Goal: Information Seeking & Learning: Learn about a topic

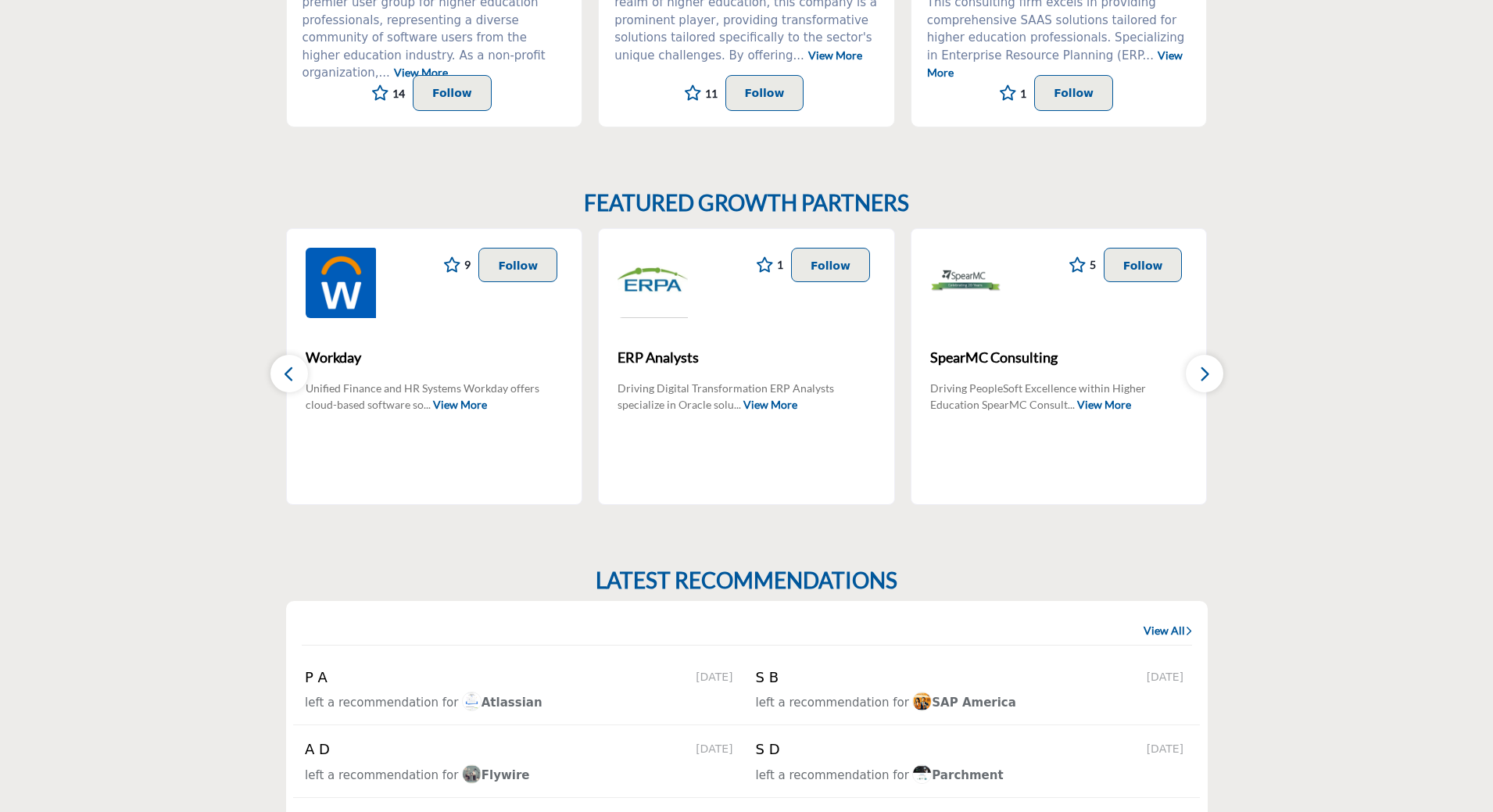
scroll to position [860, 0]
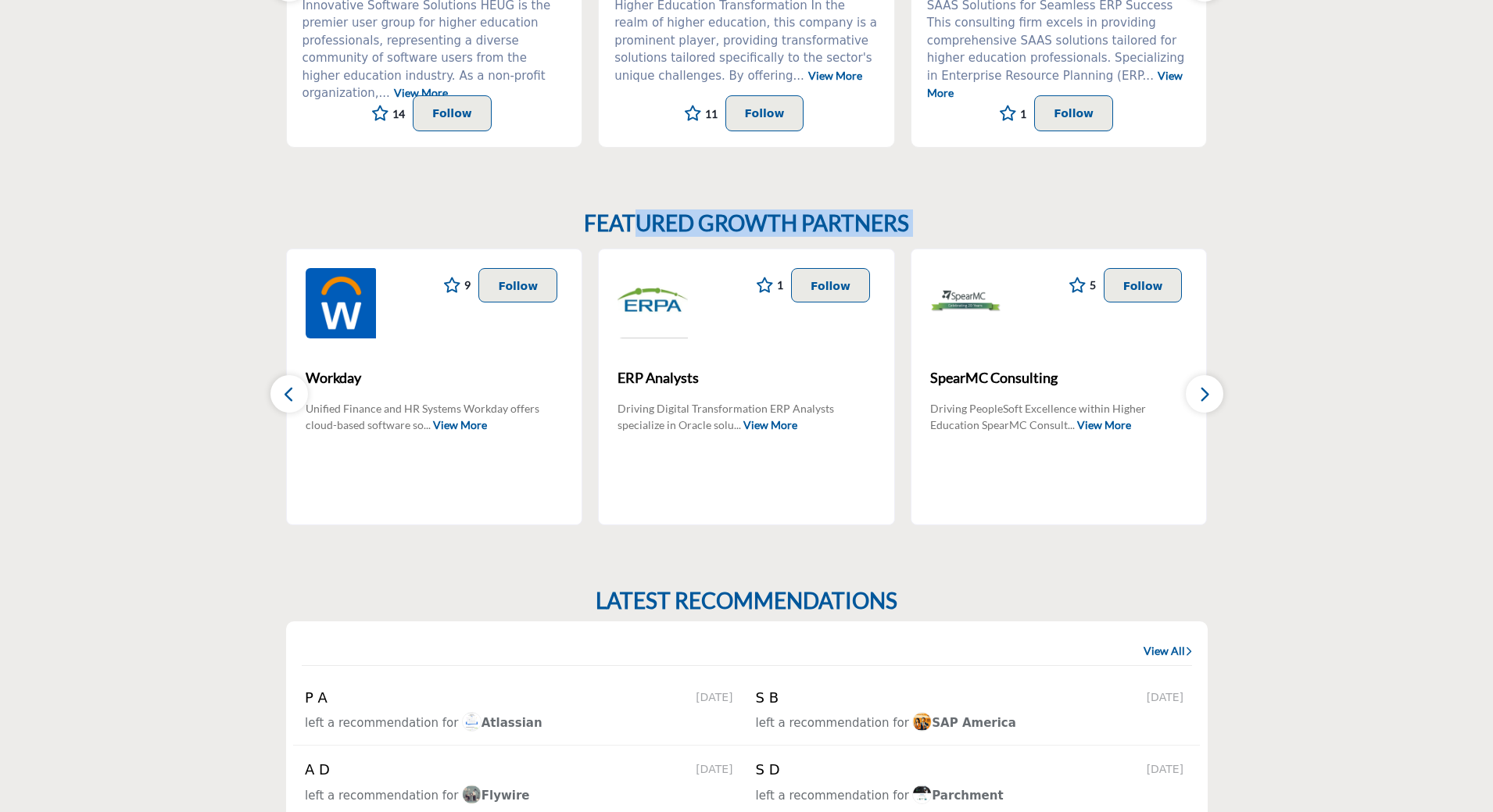
drag, startPoint x: 636, startPoint y: 229, endPoint x: 980, endPoint y: 220, distance: 344.1
click at [980, 220] on div "FEATURED GROWTH PARTNERS 9 9 Follow Following Workday ... View More 1 1 Follow …" at bounding box center [747, 367] width 922 height 315
click at [1211, 382] on button "button" at bounding box center [1204, 394] width 38 height 38
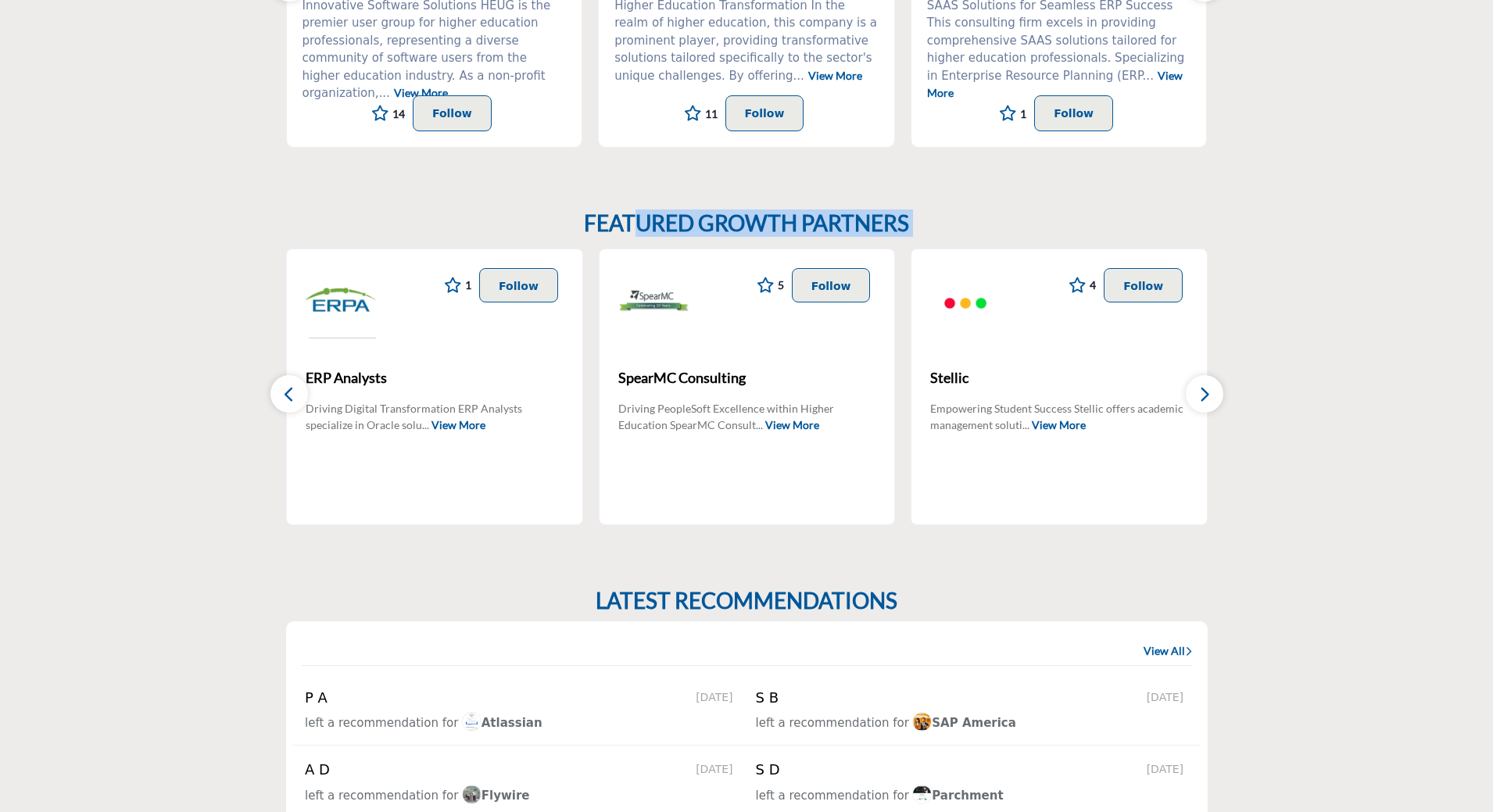
click at [1214, 396] on button "button" at bounding box center [1204, 394] width 38 height 38
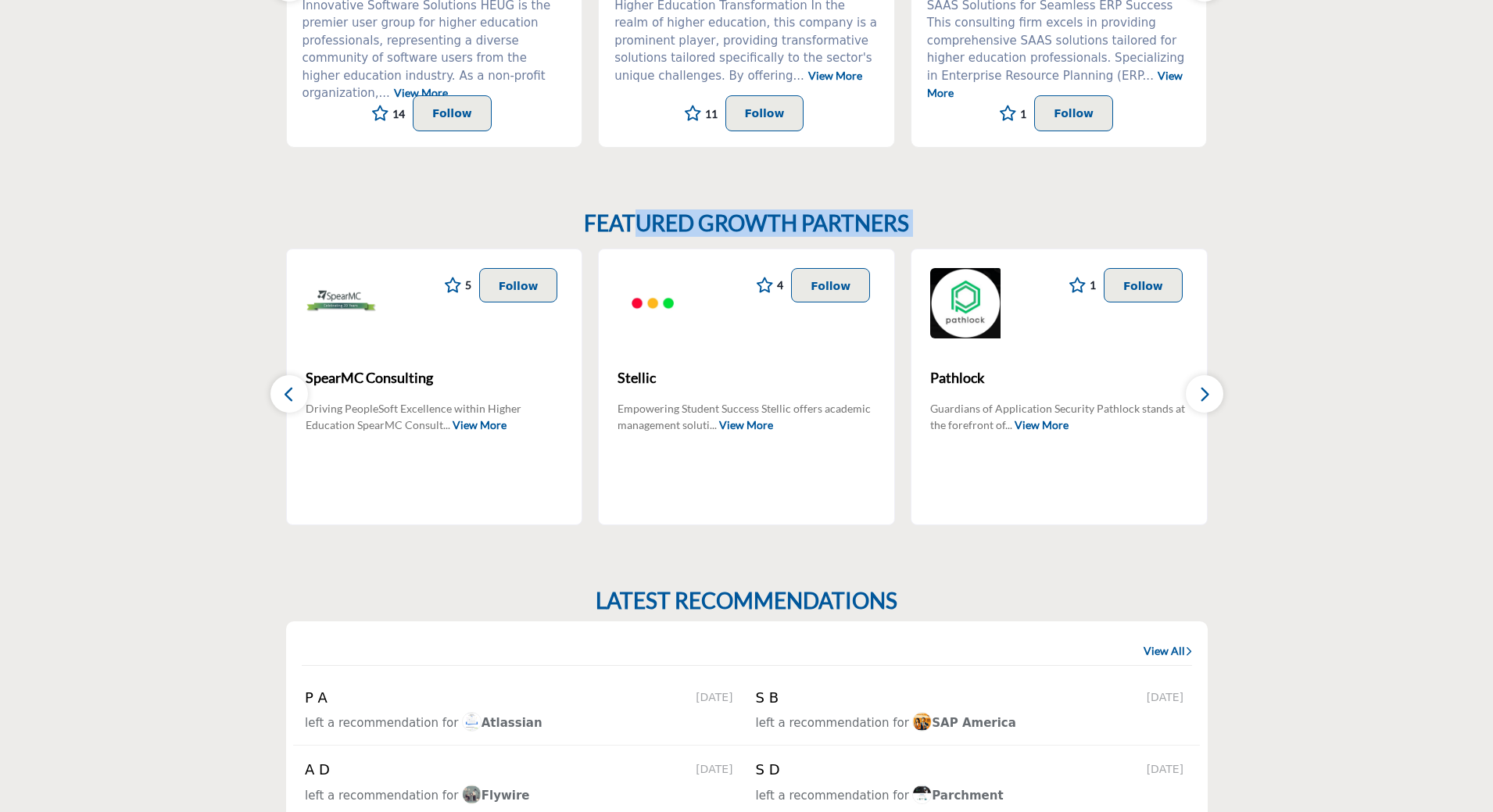
click at [1214, 396] on button "button" at bounding box center [1204, 394] width 38 height 38
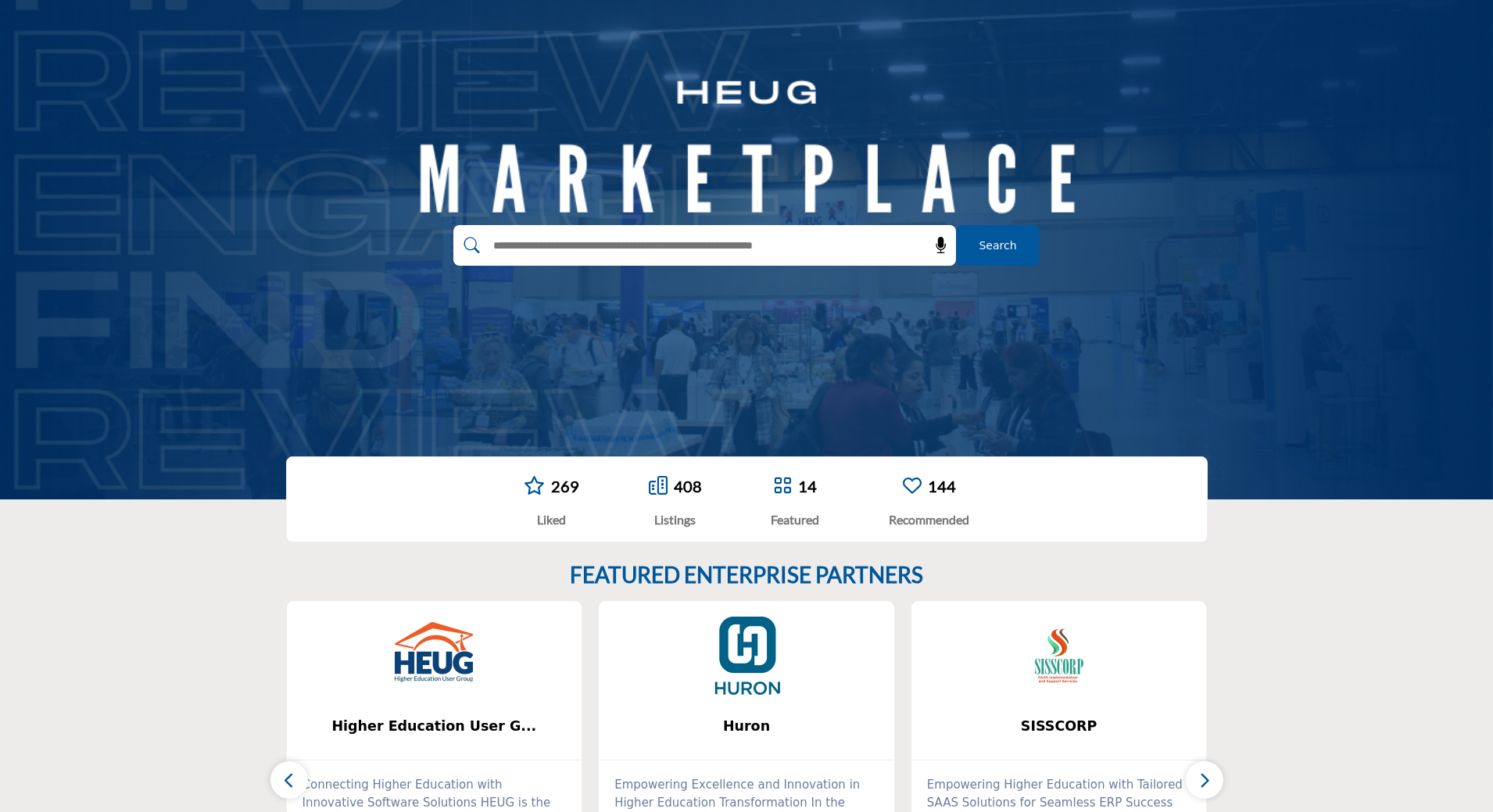
scroll to position [0, 0]
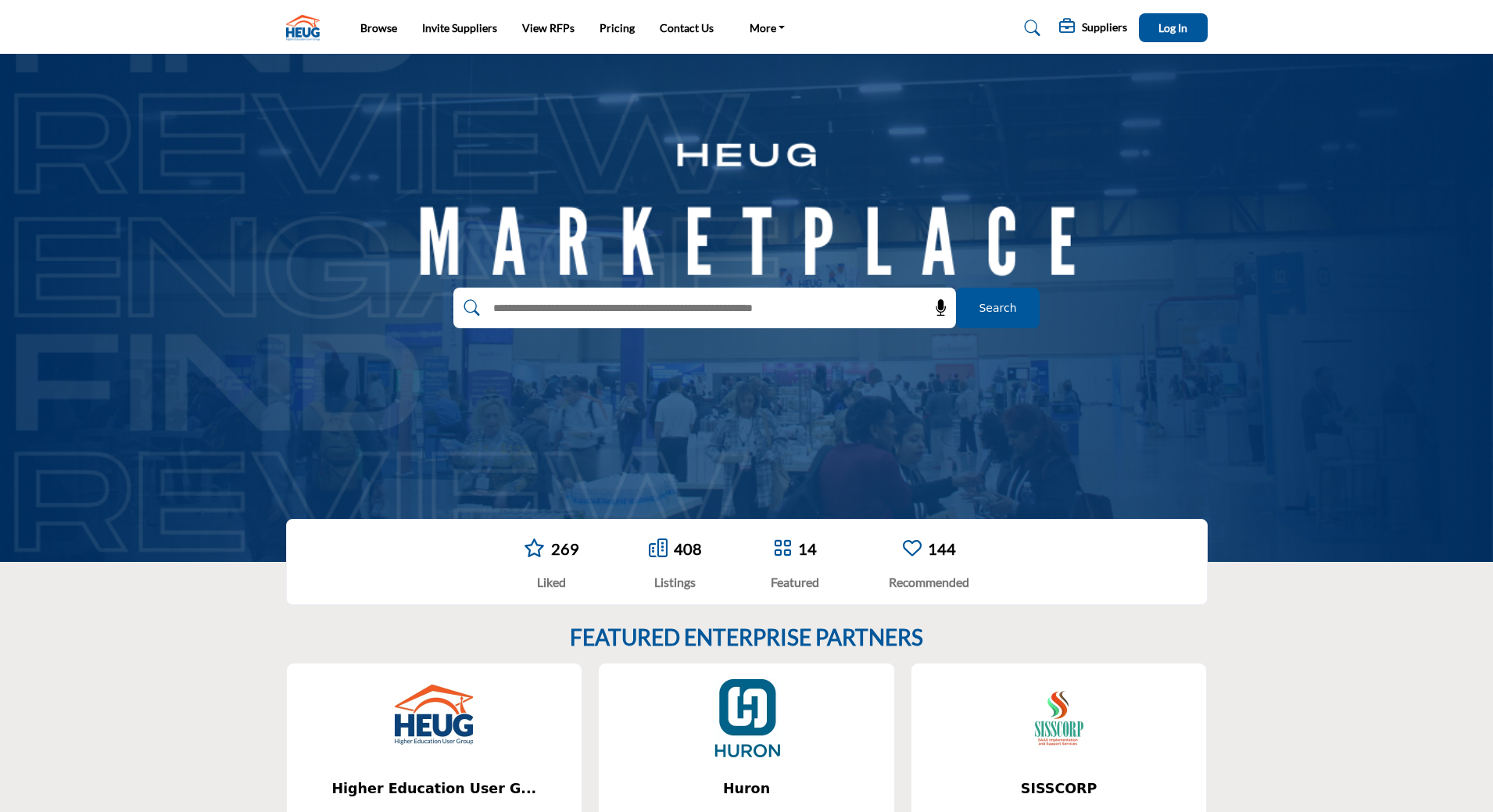
click at [717, 302] on input "text" at bounding box center [671, 308] width 373 height 23
click at [769, 28] on link "More" at bounding box center [767, 28] width 58 height 22
click at [616, 306] on input "text" at bounding box center [671, 308] width 373 height 23
type input "*********"
click at [956, 288] on button "Search" at bounding box center [998, 308] width 84 height 41
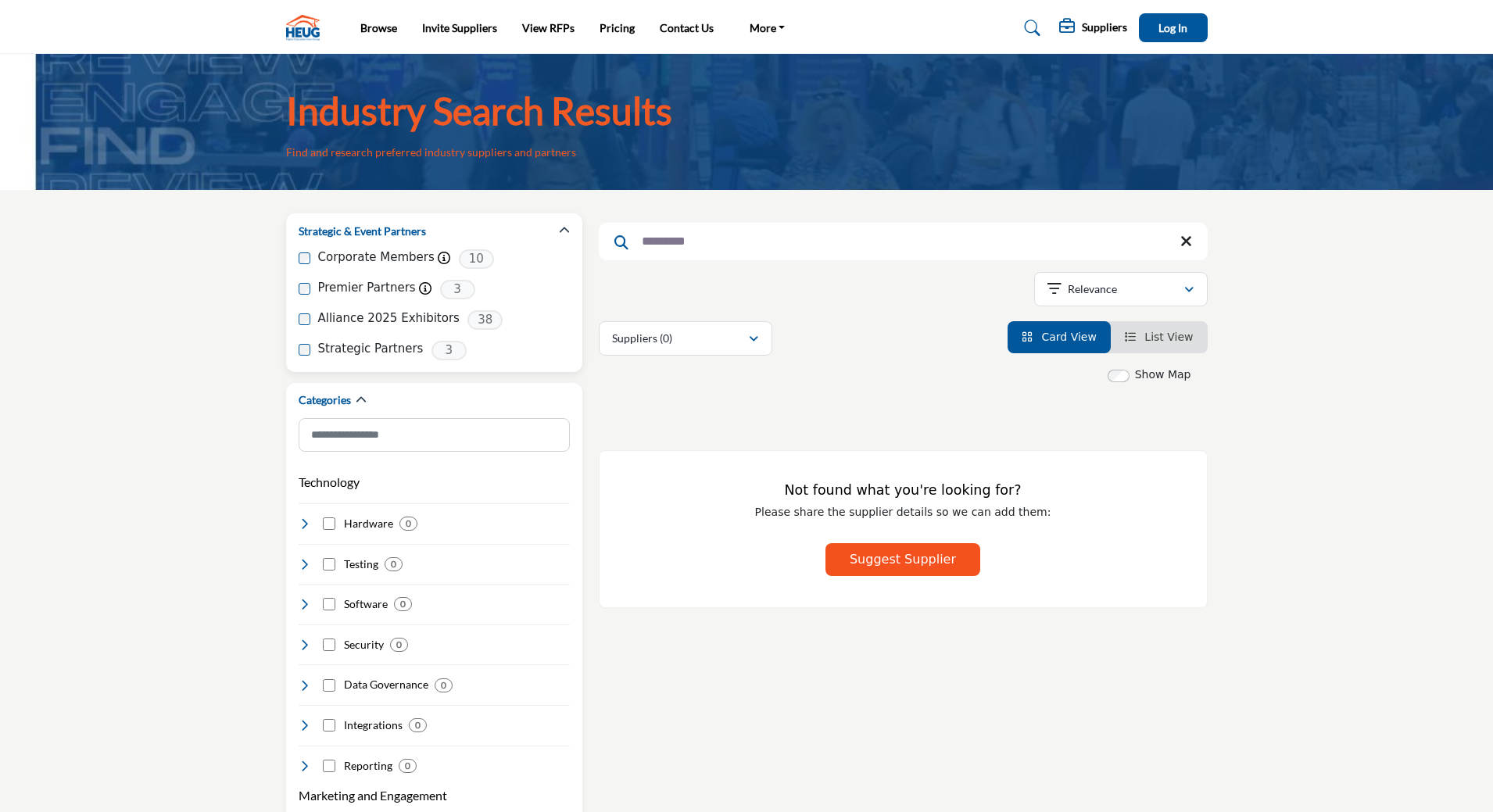
drag, startPoint x: 736, startPoint y: 242, endPoint x: 567, endPoint y: 240, distance: 169.0
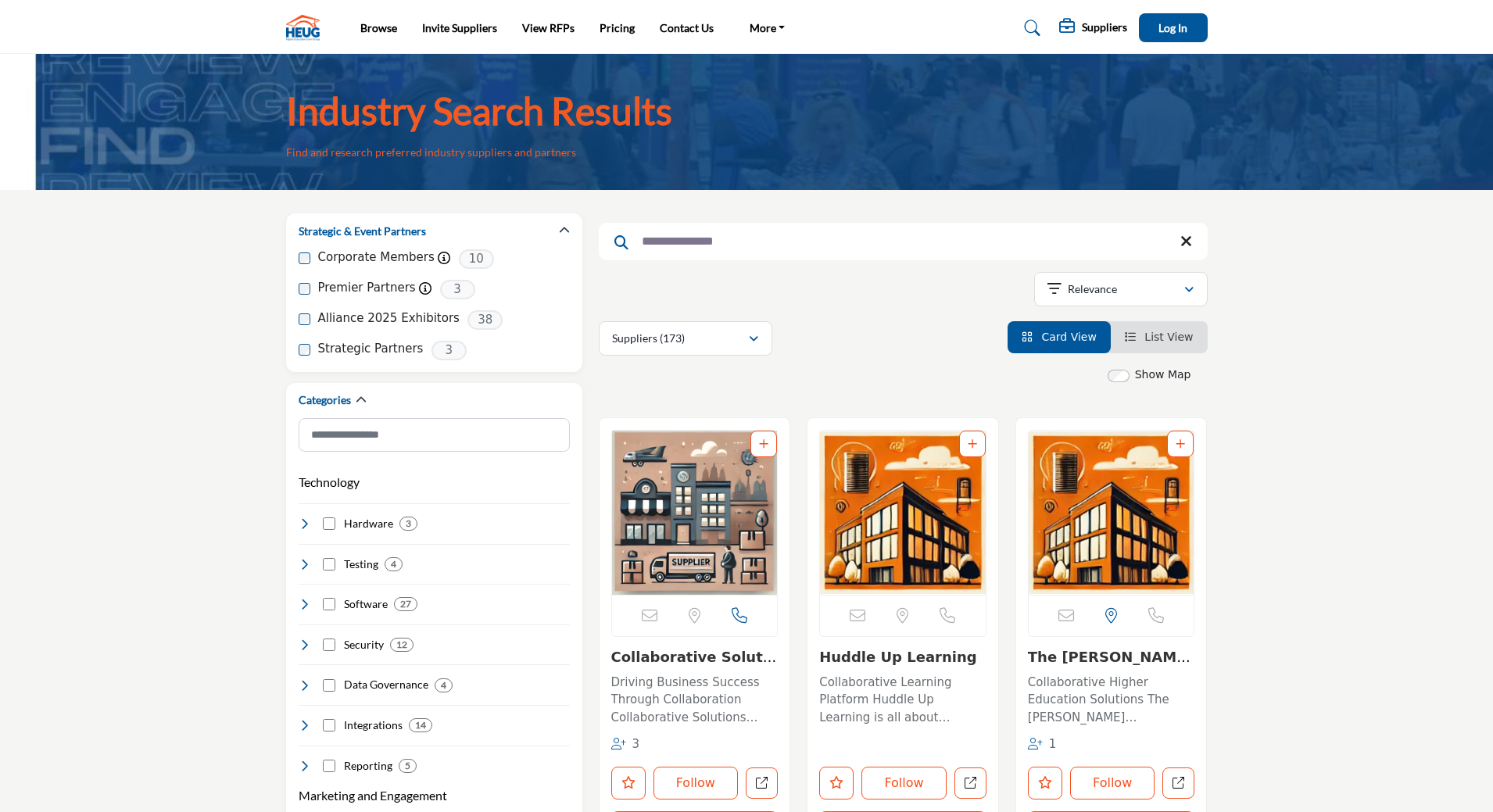
type input "**********"
click at [701, 658] on link "Collaborative Soluti..." at bounding box center [694, 666] width 166 height 34
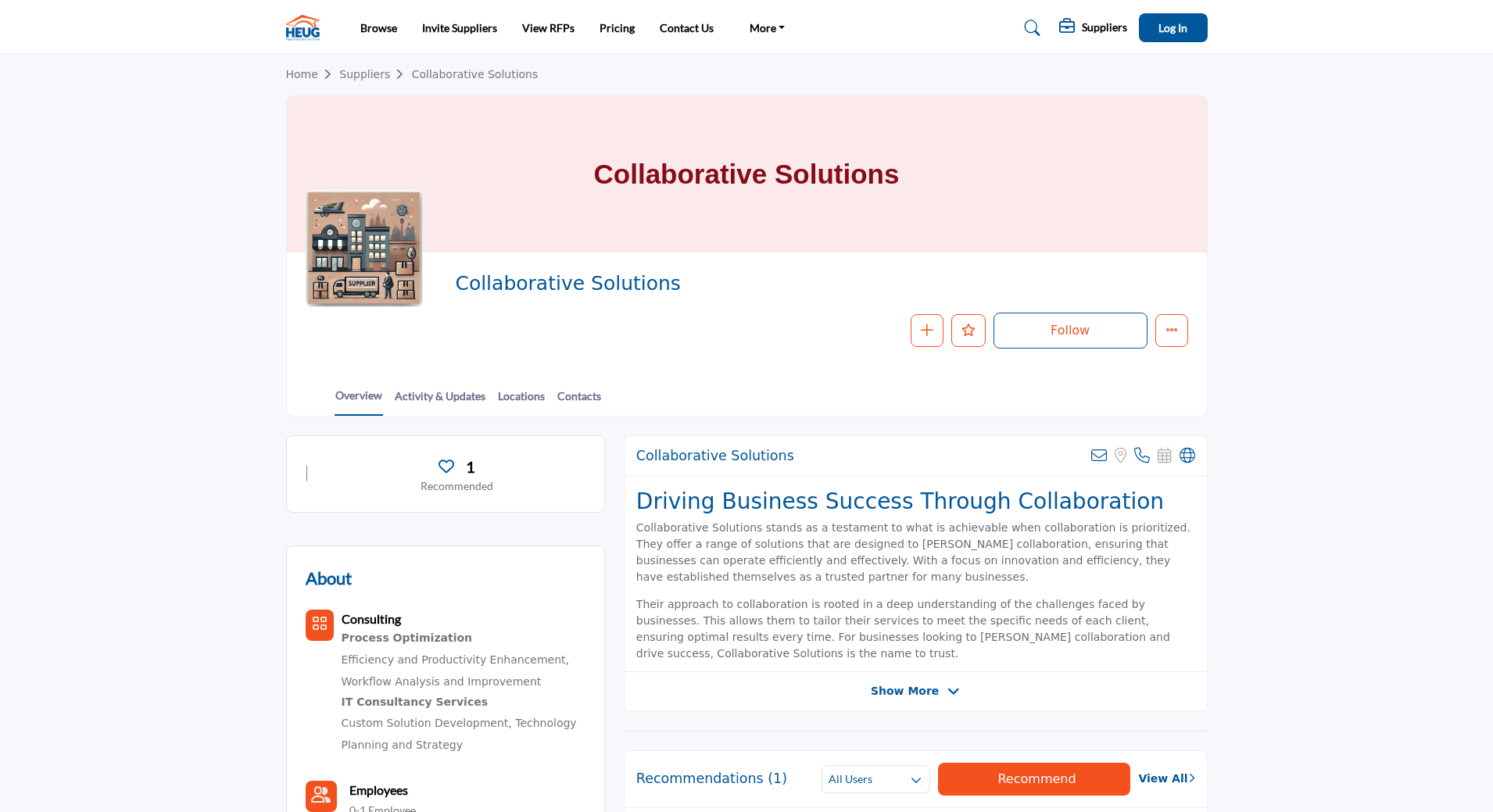
click at [1310, 295] on section "Home Suppliers Collaborative Solutions Collaborative Solutions Collaborative So…" at bounding box center [746, 235] width 1493 height 363
click at [1188, 21] on button "Log In" at bounding box center [1173, 28] width 69 height 29
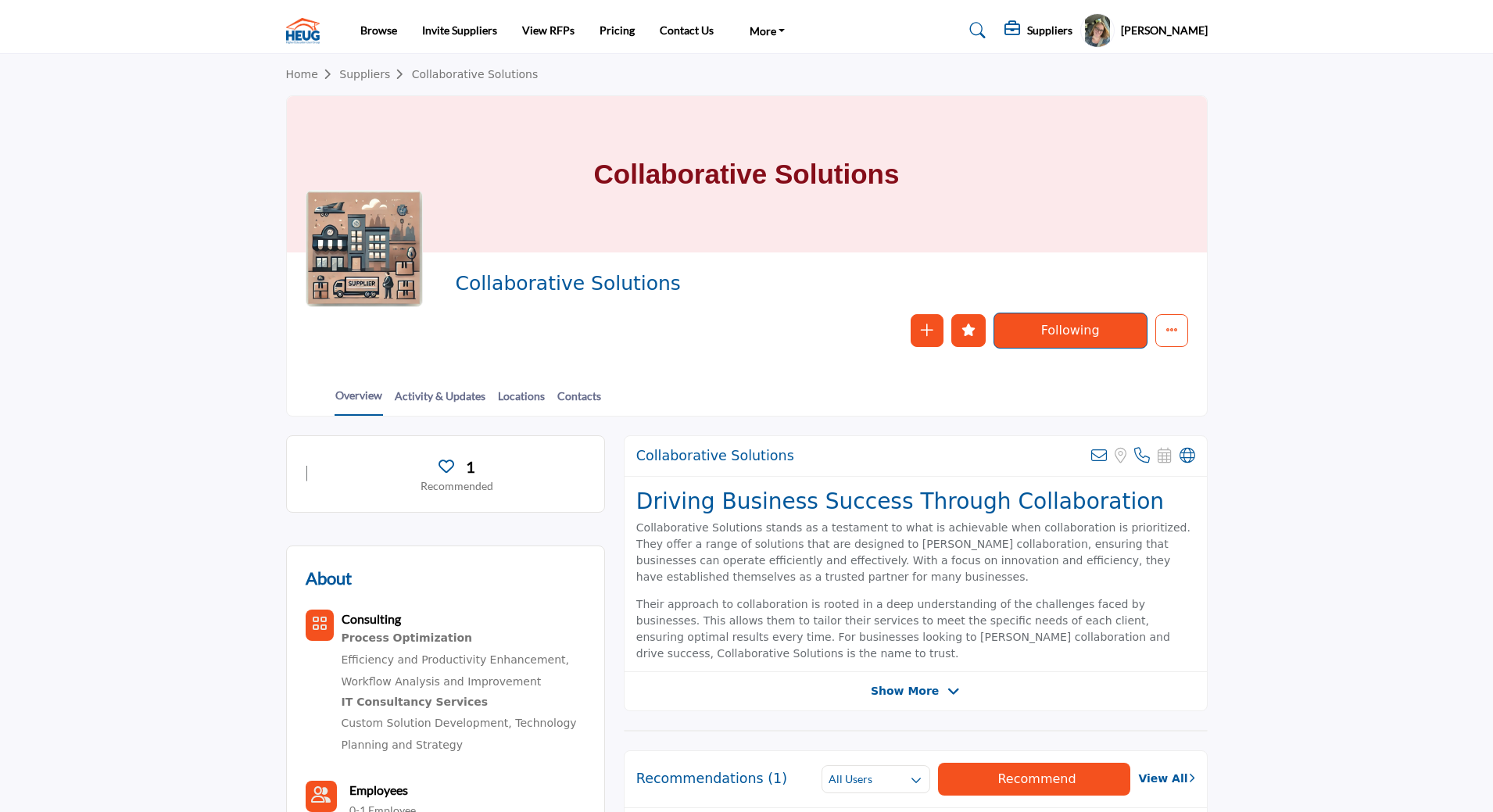
click at [986, 33] on icon at bounding box center [978, 30] width 16 height 16
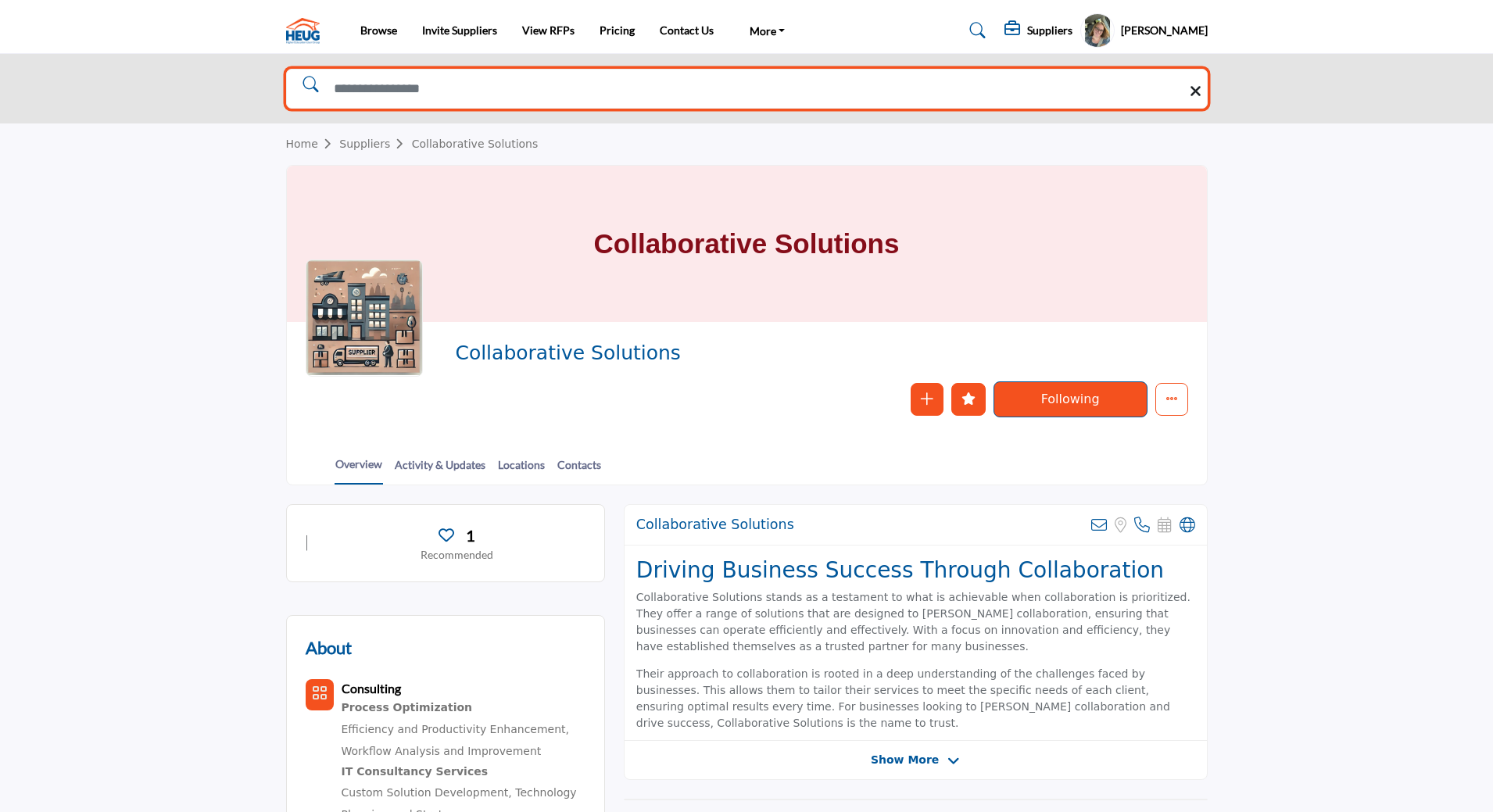
click at [798, 101] on input "Search Solutions" at bounding box center [747, 88] width 922 height 40
type input "****"
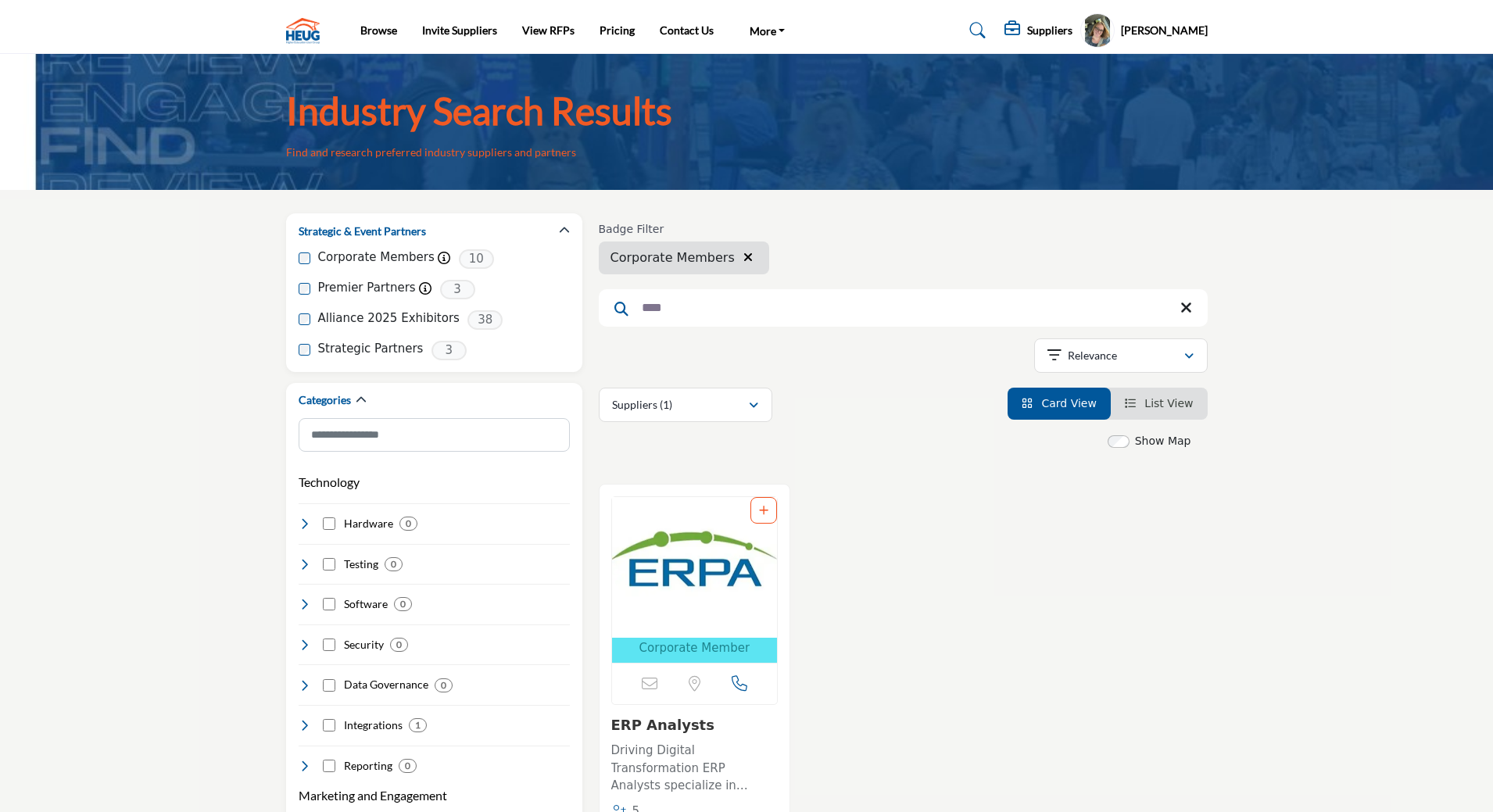
click at [1184, 306] on icon at bounding box center [1186, 308] width 12 height 16
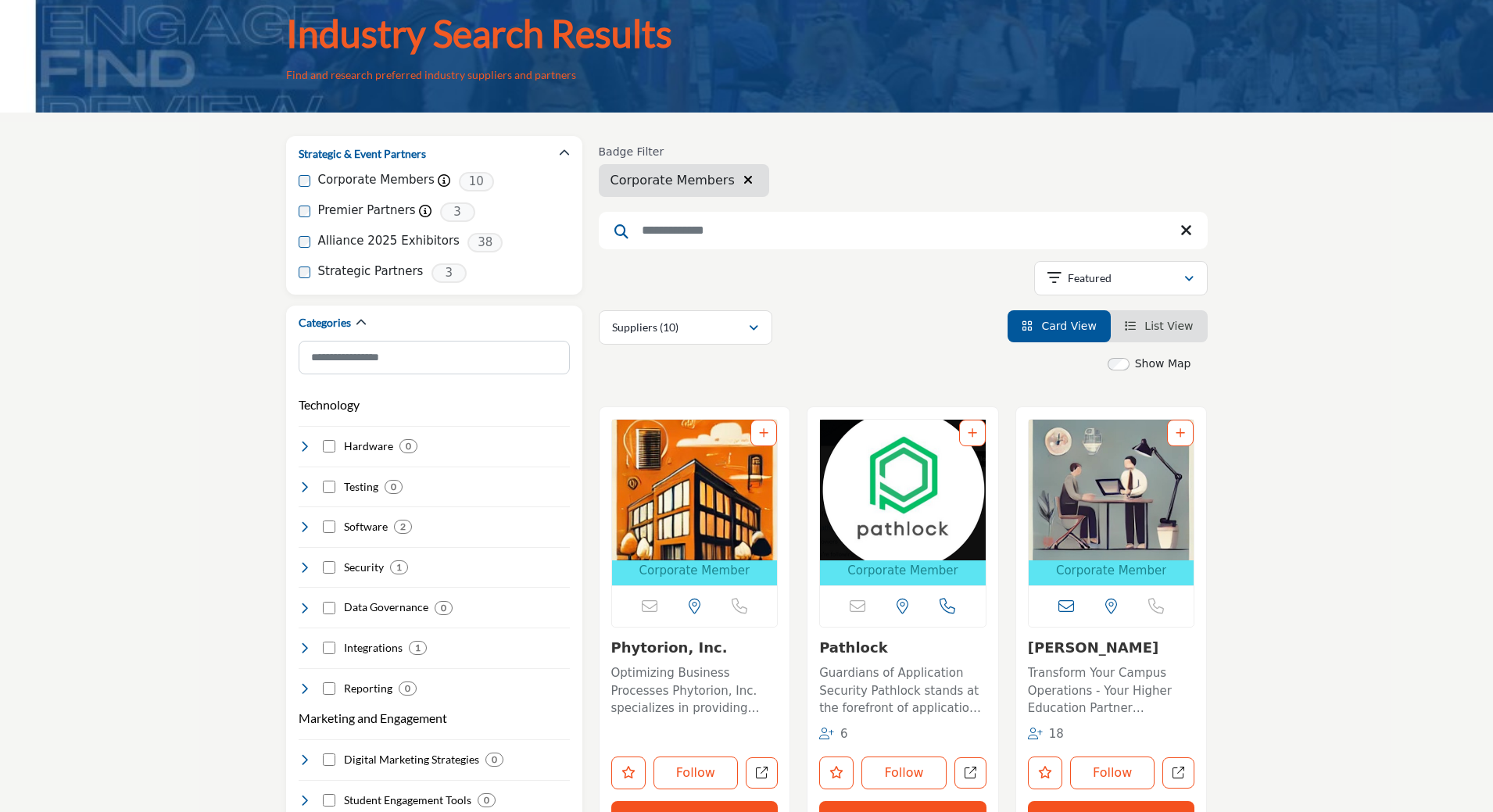
scroll to position [79, 0]
drag, startPoint x: 360, startPoint y: 239, endPoint x: 415, endPoint y: 239, distance: 55.0
click at [415, 239] on label "Alliance 2025 Exhibitors" at bounding box center [389, 240] width 141 height 18
click at [331, 243] on label "Alliance 2025 Exhibitors" at bounding box center [389, 240] width 141 height 18
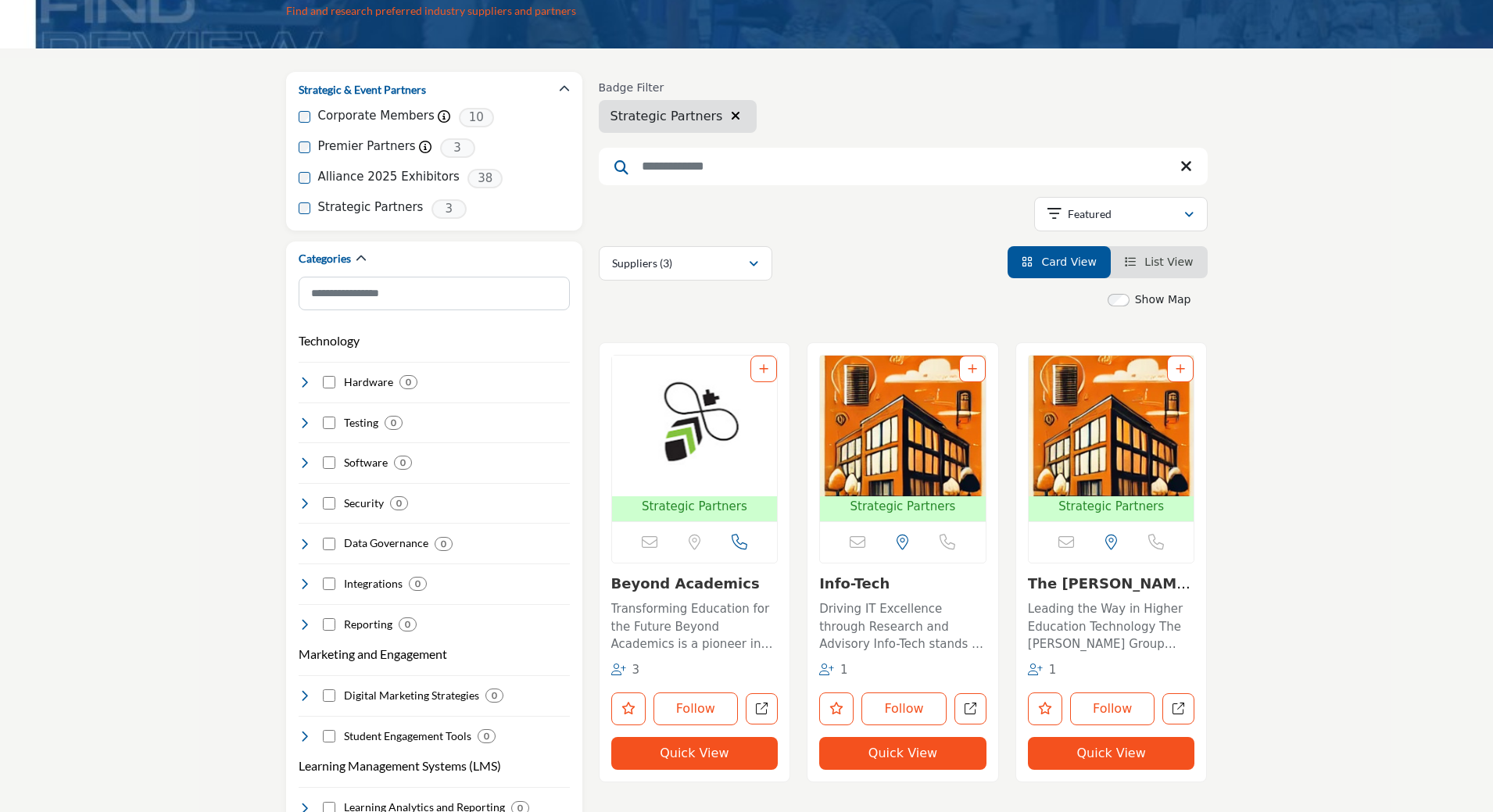
scroll to position [156, 0]
